Goal: Information Seeking & Learning: Learn about a topic

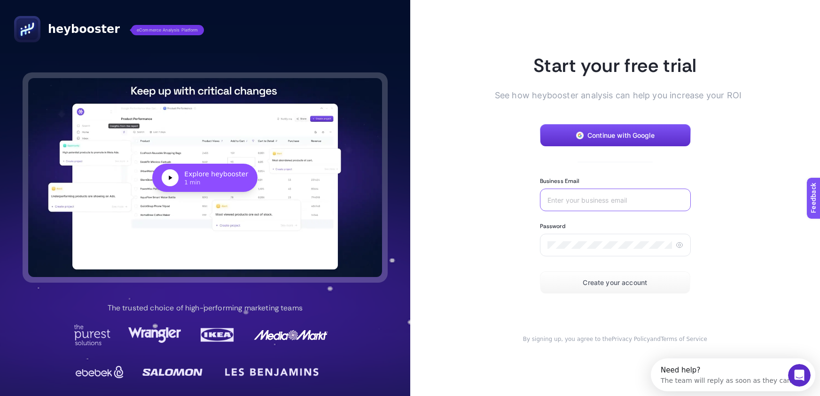
click at [615, 197] on input "Business Email" at bounding box center [616, 200] width 136 height 8
type input "[EMAIL_ADDRESS][DOMAIN_NAME]"
click at [679, 246] on icon at bounding box center [680, 245] width 8 height 8
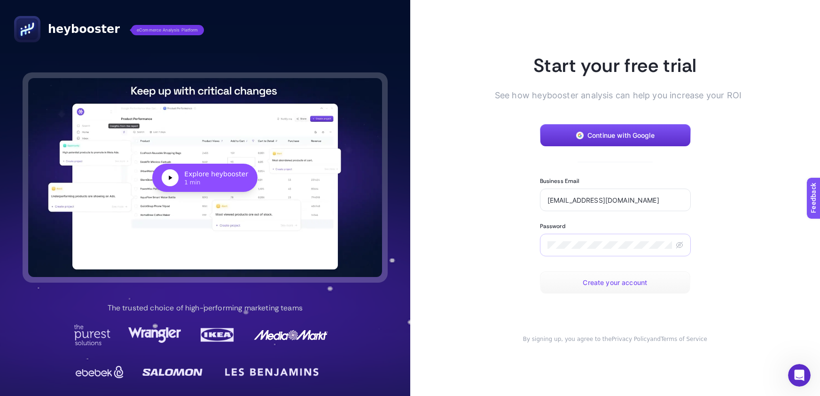
click at [633, 277] on button "Create your account" at bounding box center [615, 282] width 150 height 23
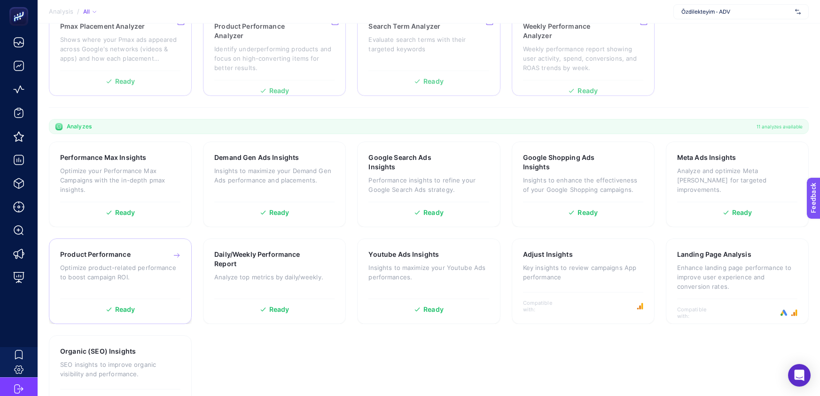
scroll to position [173, 0]
click at [117, 174] on p "Optimize your Performance Max Campaigns with the in-depth pmax insights." at bounding box center [120, 180] width 120 height 28
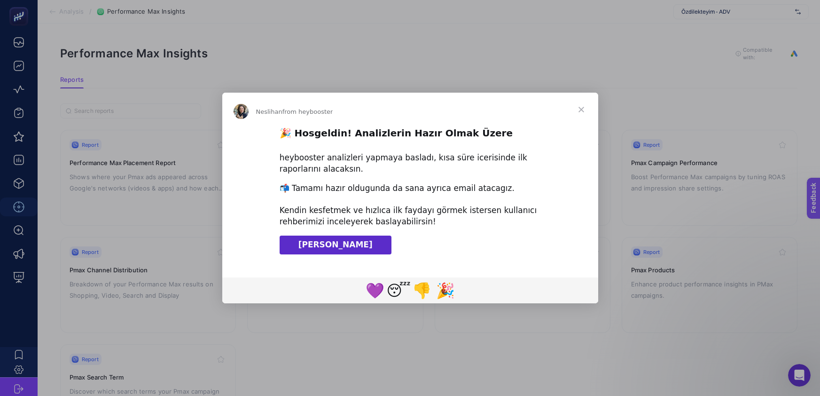
click at [324, 241] on span "[PERSON_NAME]" at bounding box center [335, 244] width 74 height 9
click at [581, 108] on span "Close" at bounding box center [582, 110] width 34 height 34
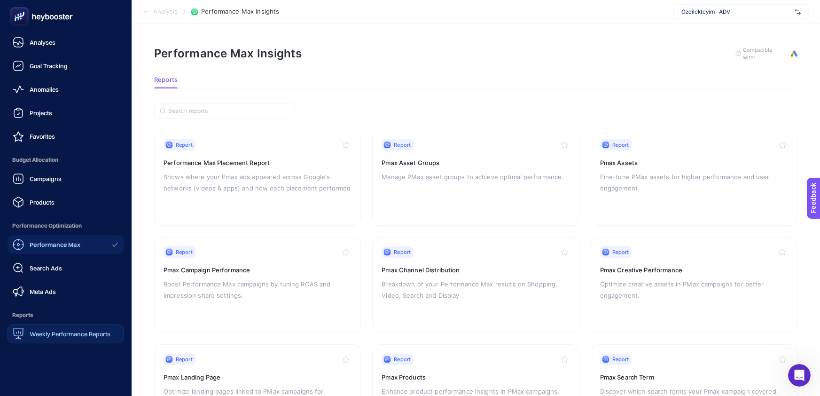
click at [50, 337] on span "Weekly Performance Reports" at bounding box center [70, 334] width 81 height 8
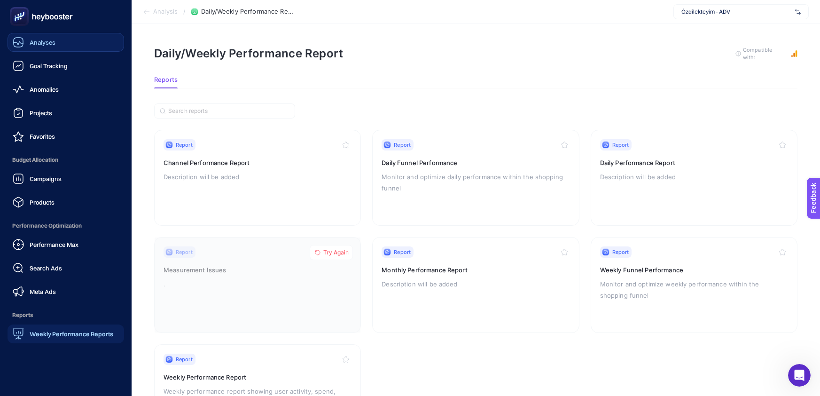
click at [30, 39] on span "Analyses" at bounding box center [43, 43] width 26 height 8
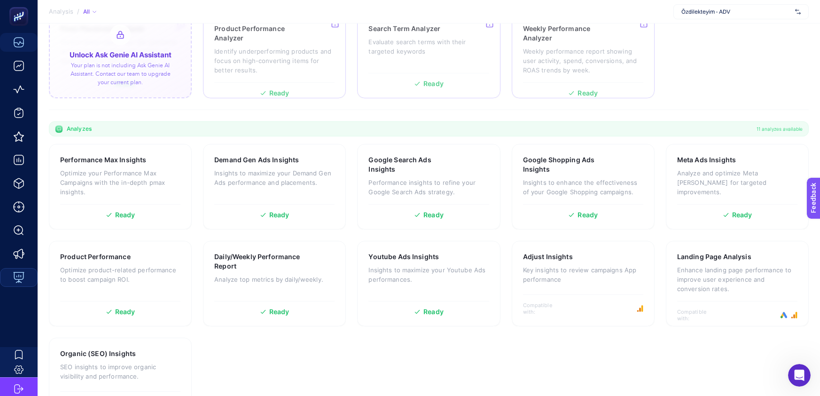
scroll to position [173, 0]
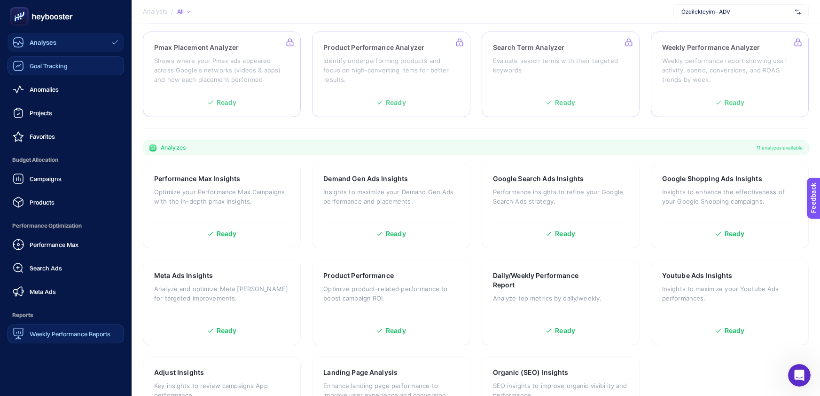
click at [30, 64] on span "Goal Tracking" at bounding box center [49, 66] width 38 height 8
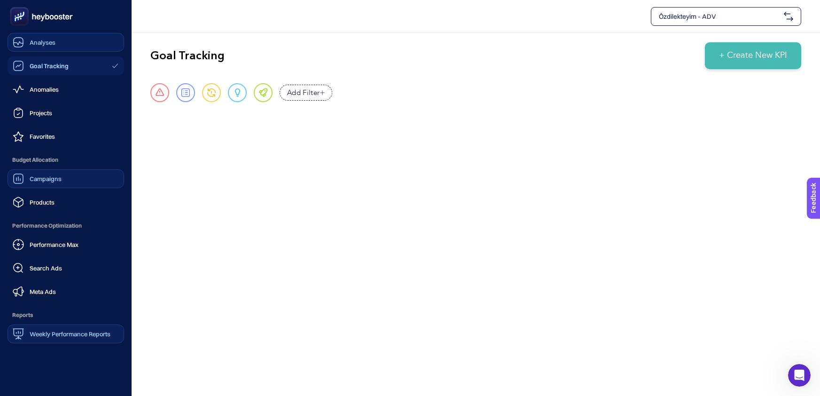
click at [67, 175] on link "Campaigns" at bounding box center [66, 178] width 117 height 19
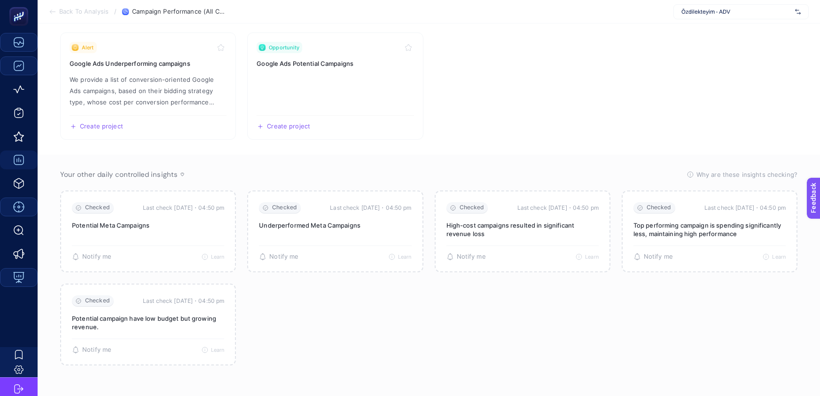
scroll to position [102, 0]
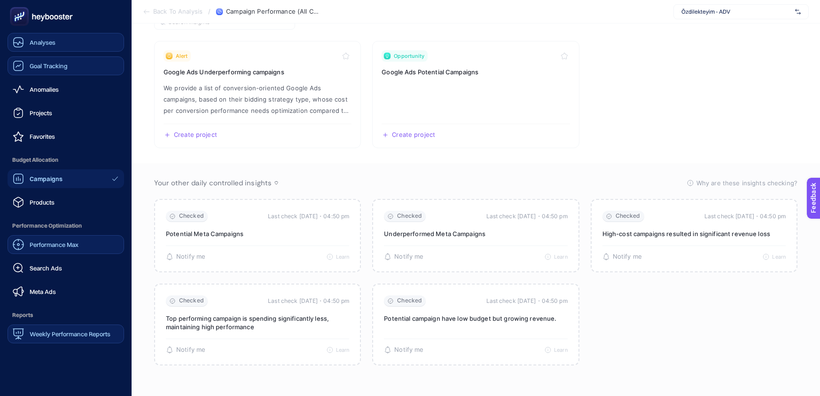
click at [41, 243] on span "Performance Max" at bounding box center [54, 245] width 49 height 8
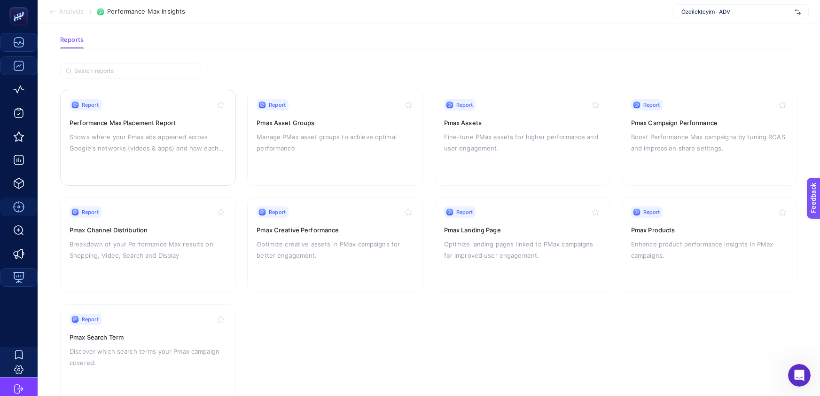
scroll to position [43, 0]
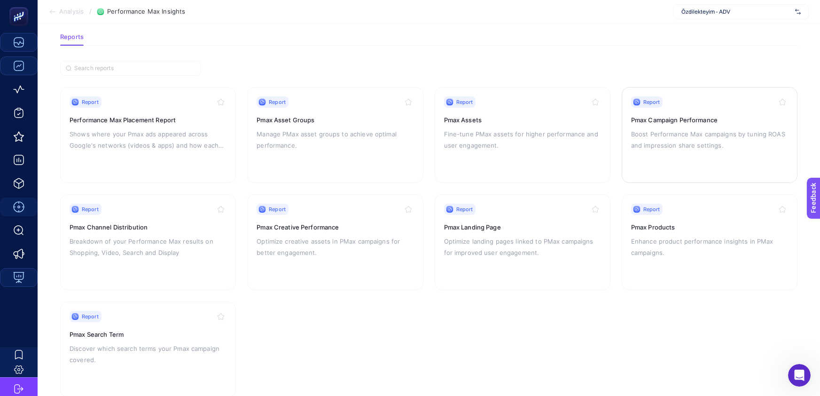
click at [671, 110] on div "Report Pmax Campaign Performance Boost Performance Max campaigns by tuning ROAS…" at bounding box center [709, 134] width 157 height 77
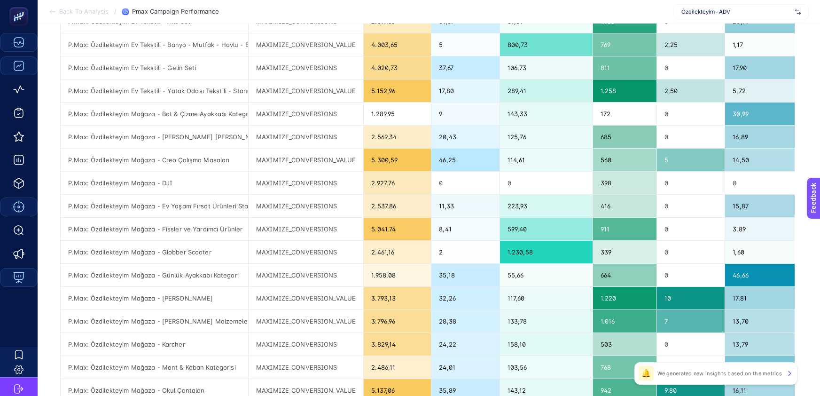
scroll to position [189, 0]
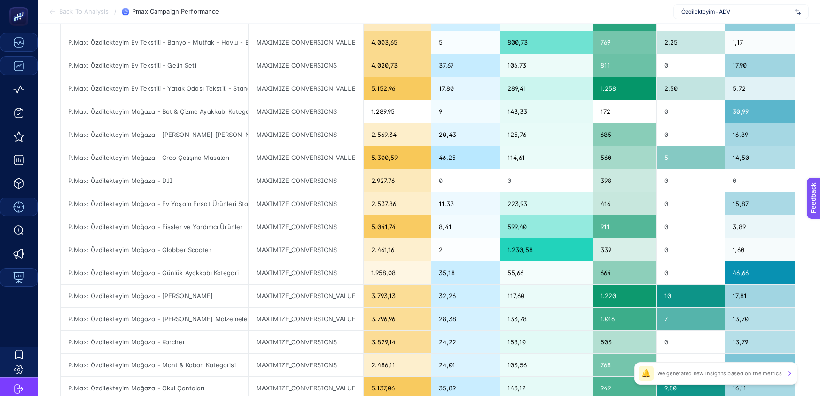
click at [791, 370] on icon at bounding box center [790, 373] width 8 height 8
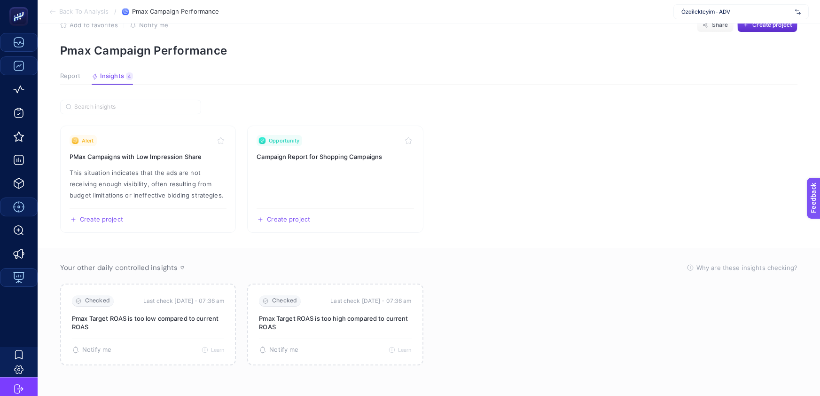
scroll to position [25, 0]
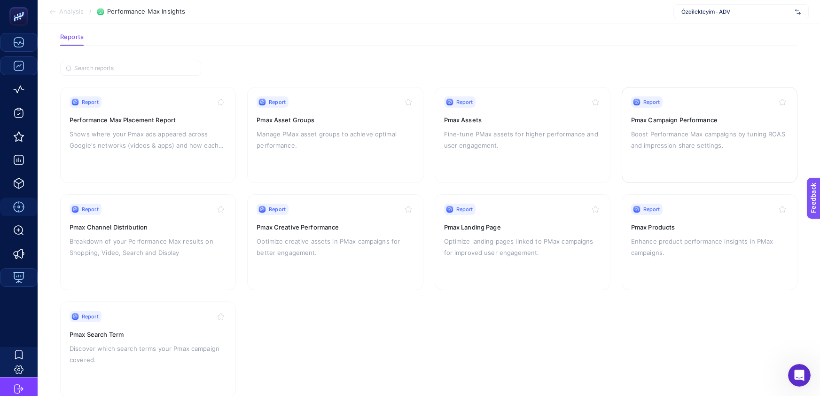
click at [675, 132] on p "Boost Performance Max campaigns by tuning ROAS and impression share settings." at bounding box center [709, 139] width 157 height 23
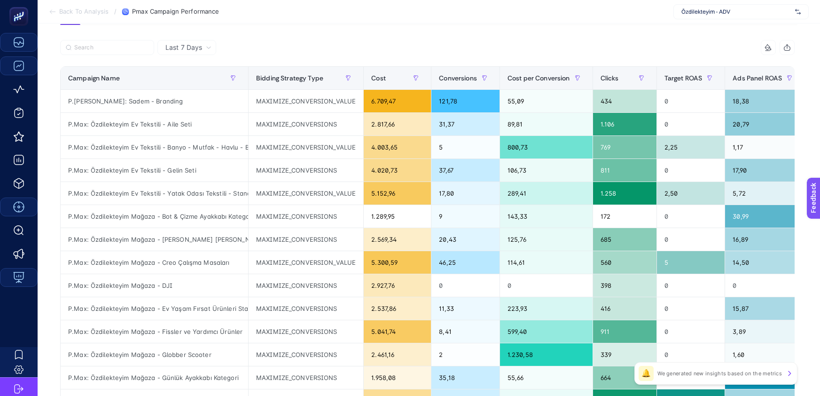
scroll to position [88, 0]
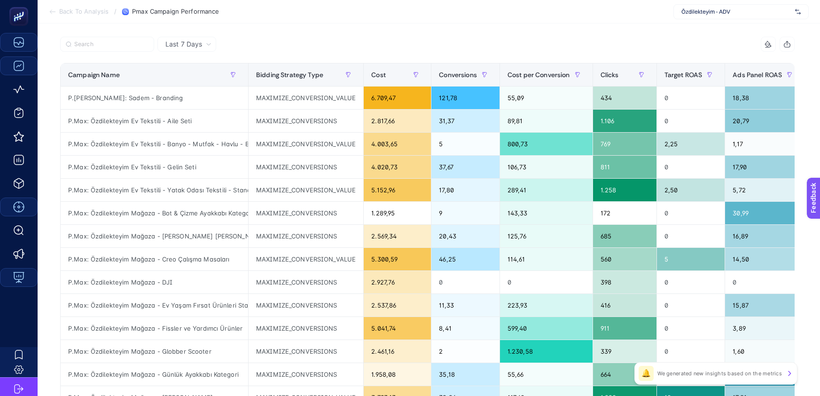
click at [188, 43] on span "Last 7 Days" at bounding box center [183, 43] width 37 height 9
click at [202, 47] on div "Last 7 Days Last 7 Days Last 30 Days" at bounding box center [186, 44] width 59 height 15
click at [292, 41] on div at bounding box center [244, 47] width 368 height 21
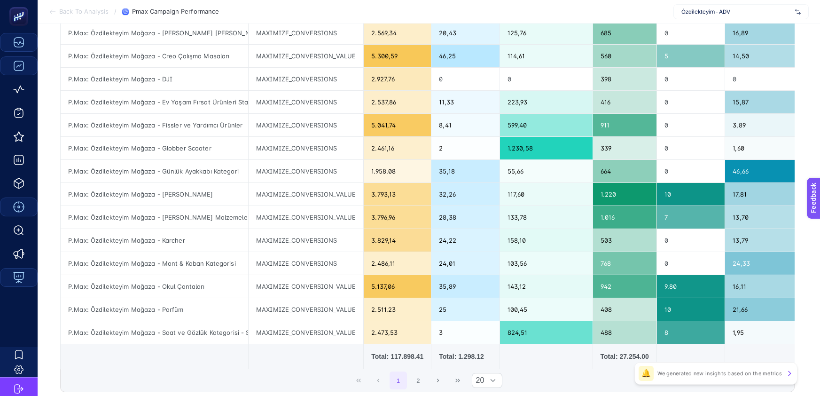
scroll to position [0, 0]
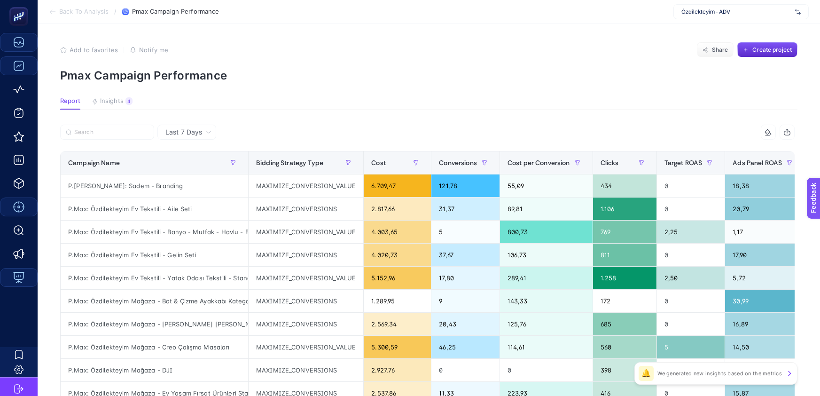
click at [769, 131] on icon at bounding box center [769, 132] width 8 height 8
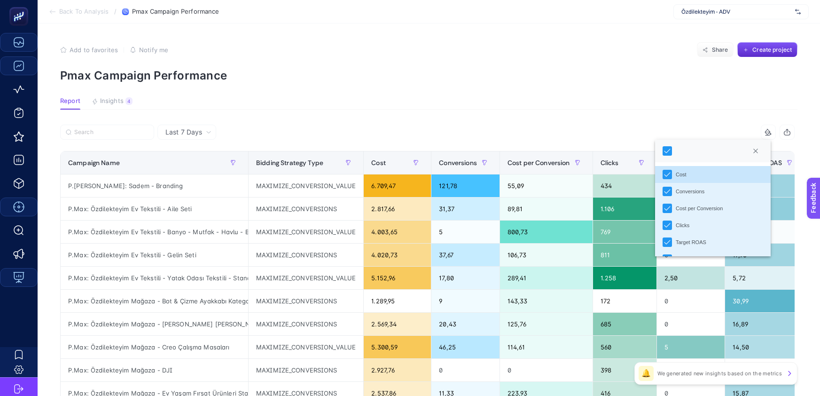
scroll to position [6, 41]
click at [636, 38] on article "Add to favorites false Notify me Share Create project Pmax Campaign Performance…" at bounding box center [429, 391] width 783 height 735
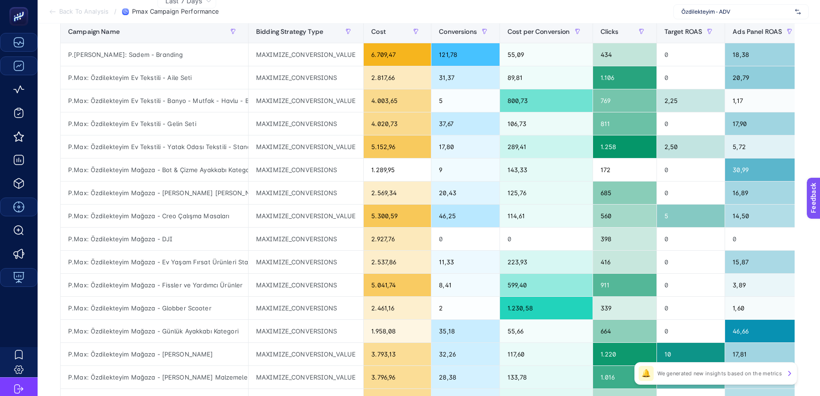
scroll to position [0, 0]
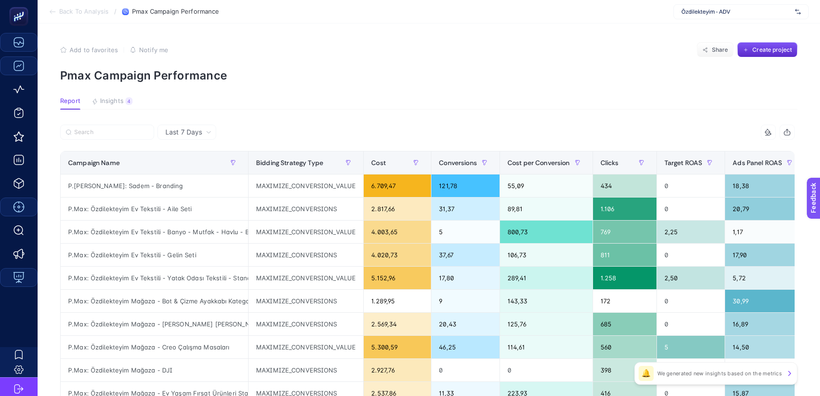
click at [56, 10] on li "Back To Analysis" at bounding box center [79, 12] width 60 height 8
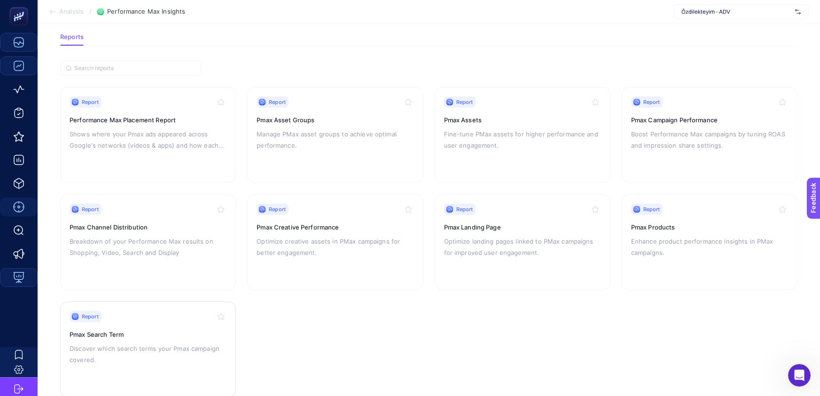
click at [130, 328] on div "Report Pmax Search Term Discover which search terms your Pmax campaign covered." at bounding box center [148, 349] width 157 height 77
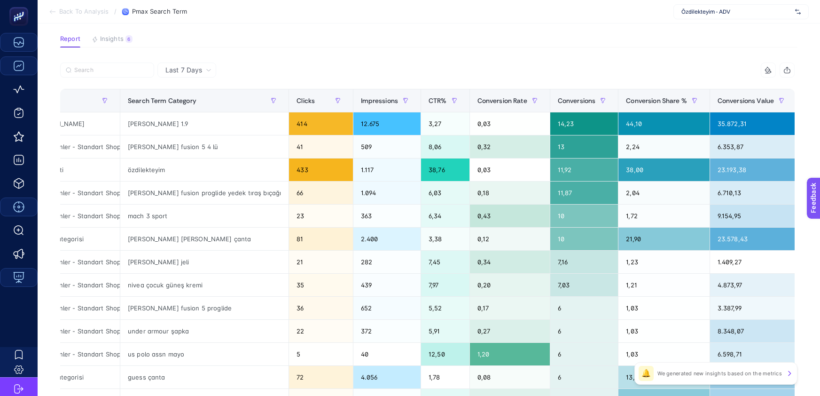
scroll to position [0, 213]
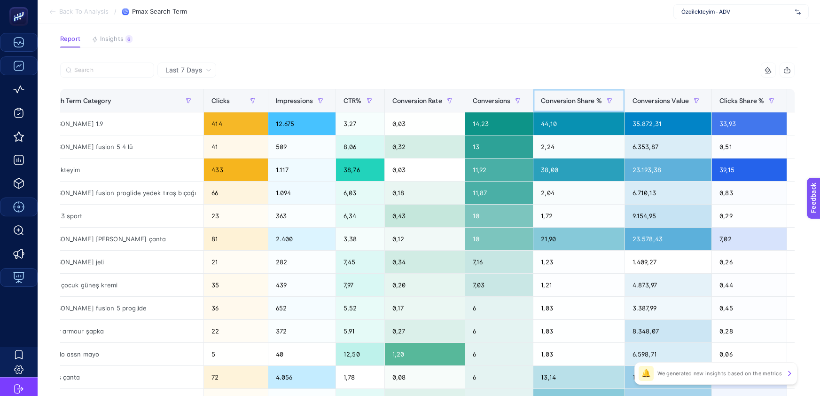
click at [559, 97] on span "Conversion Share %" at bounding box center [571, 101] width 61 height 8
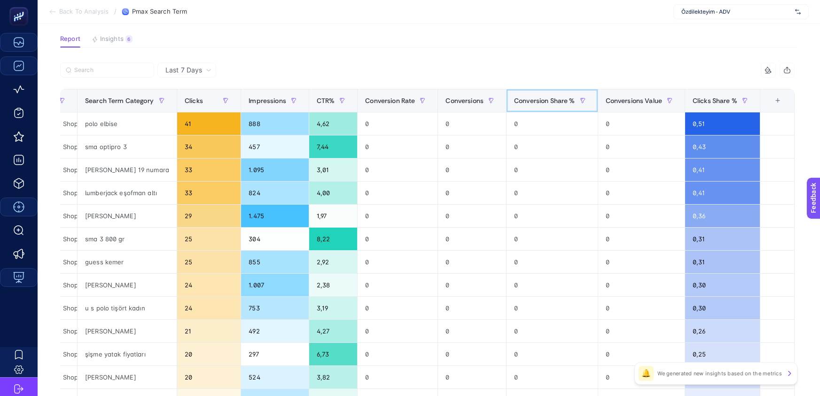
scroll to position [0, 0]
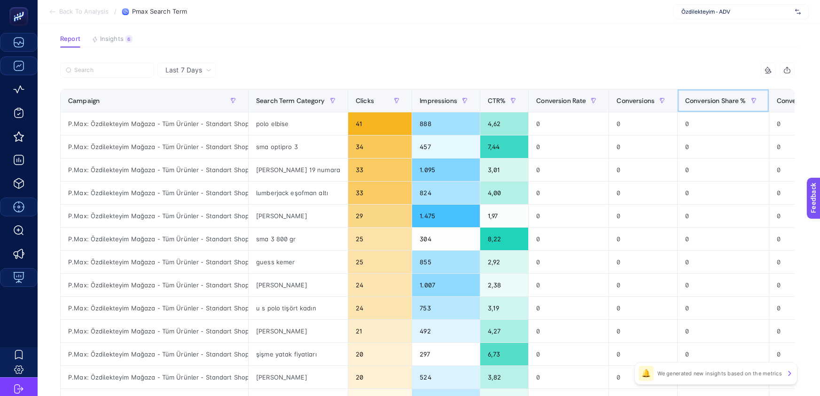
click at [701, 98] on span "Conversion Share %" at bounding box center [715, 101] width 61 height 8
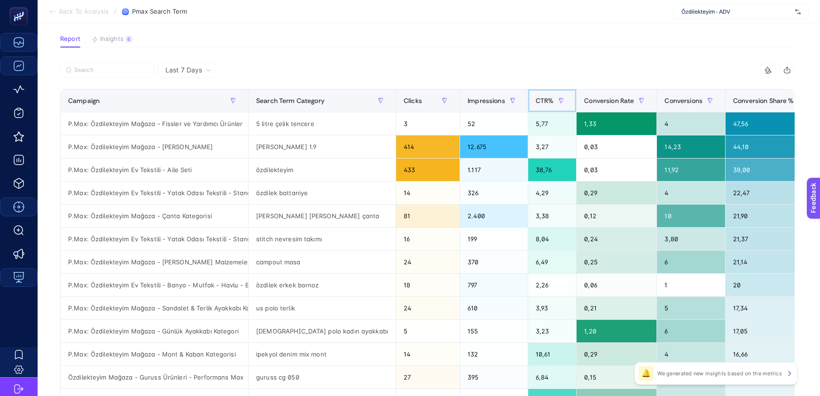
click at [536, 102] on span "CTR%" at bounding box center [545, 101] width 18 height 8
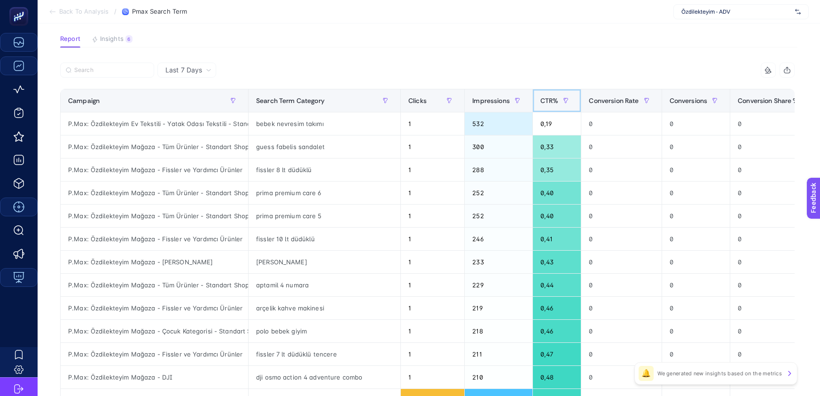
click at [541, 102] on span "CTR%" at bounding box center [550, 101] width 18 height 8
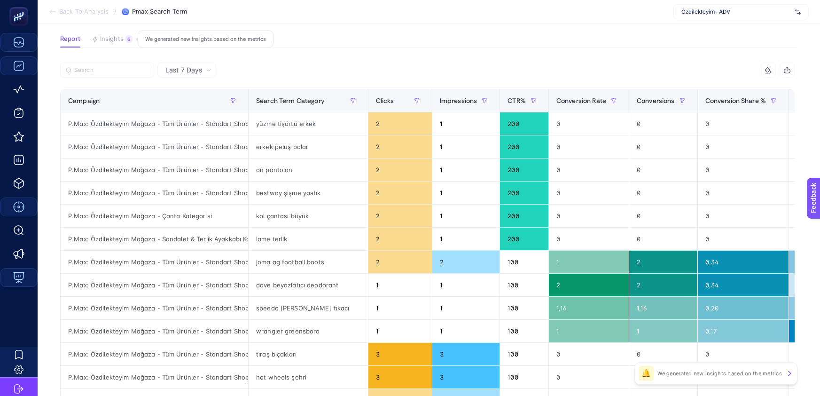
click at [112, 41] on span "Insights" at bounding box center [112, 39] width 24 height 8
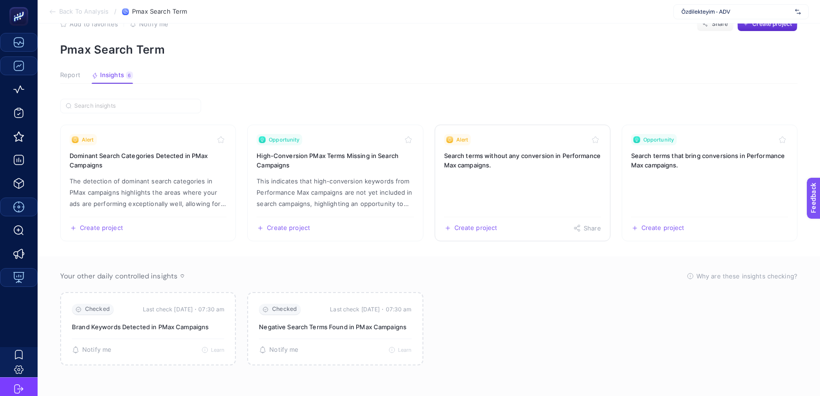
click at [487, 153] on h3 "Search terms without any conversion in Performance Max campaigns." at bounding box center [522, 160] width 157 height 19
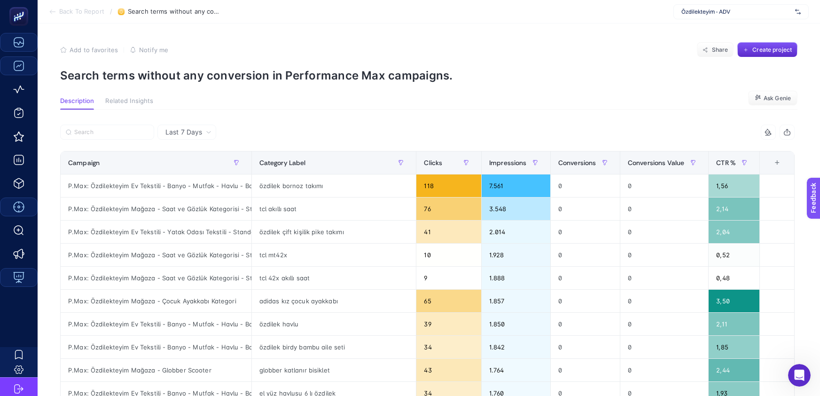
scroll to position [26, 0]
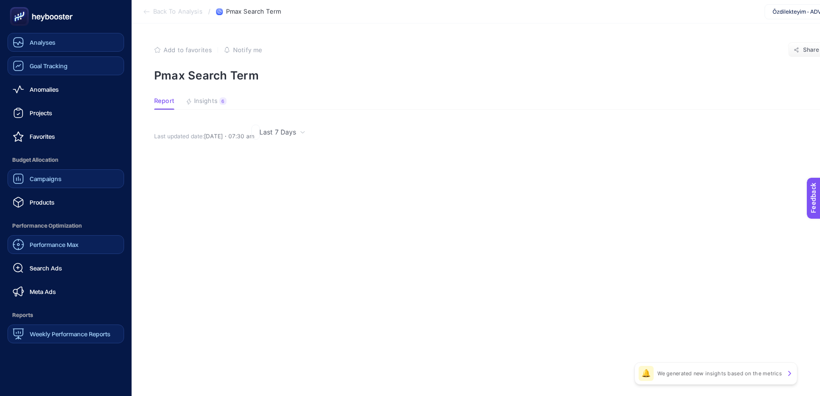
click at [42, 176] on span "Campaigns" at bounding box center [46, 179] width 32 height 8
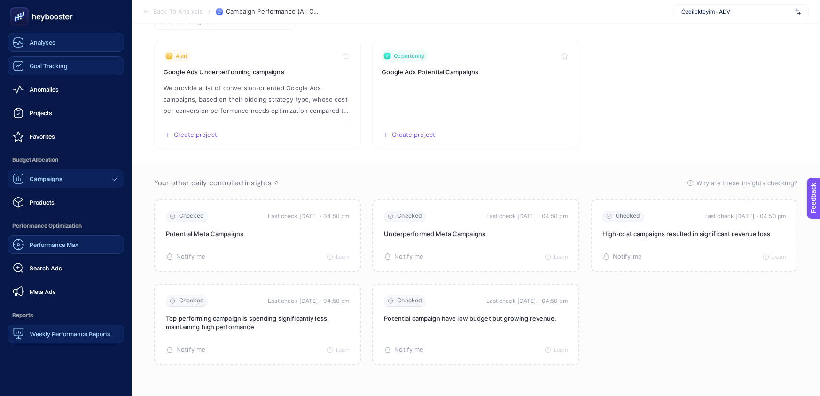
scroll to position [102, 0]
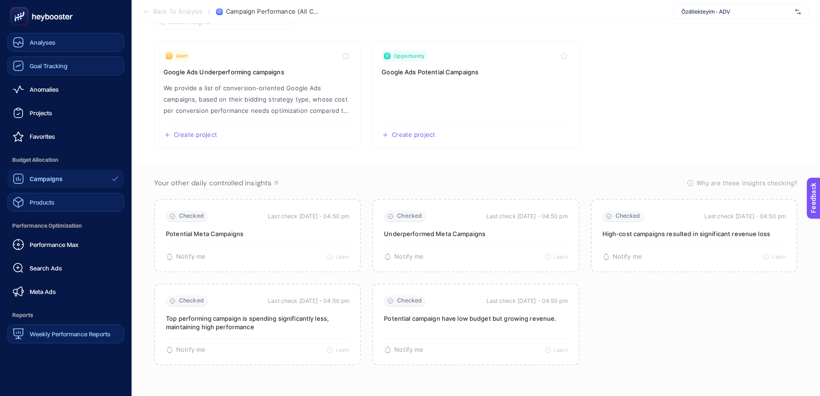
click at [64, 200] on link "Products" at bounding box center [66, 202] width 117 height 19
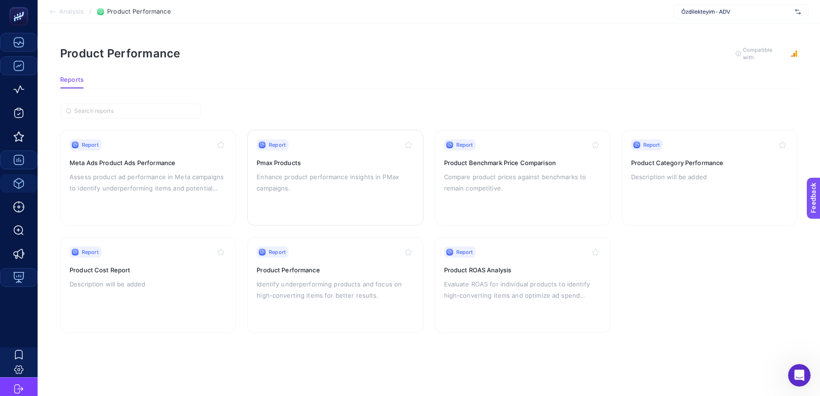
click at [296, 166] on div "Report Pmax Products Enhance product performance insights in PMax campaigns." at bounding box center [335, 177] width 157 height 77
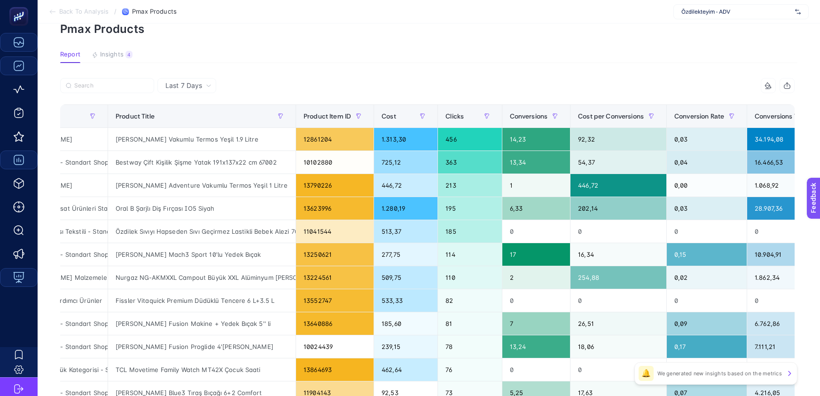
scroll to position [0, 147]
